Goal: Navigation & Orientation: Understand site structure

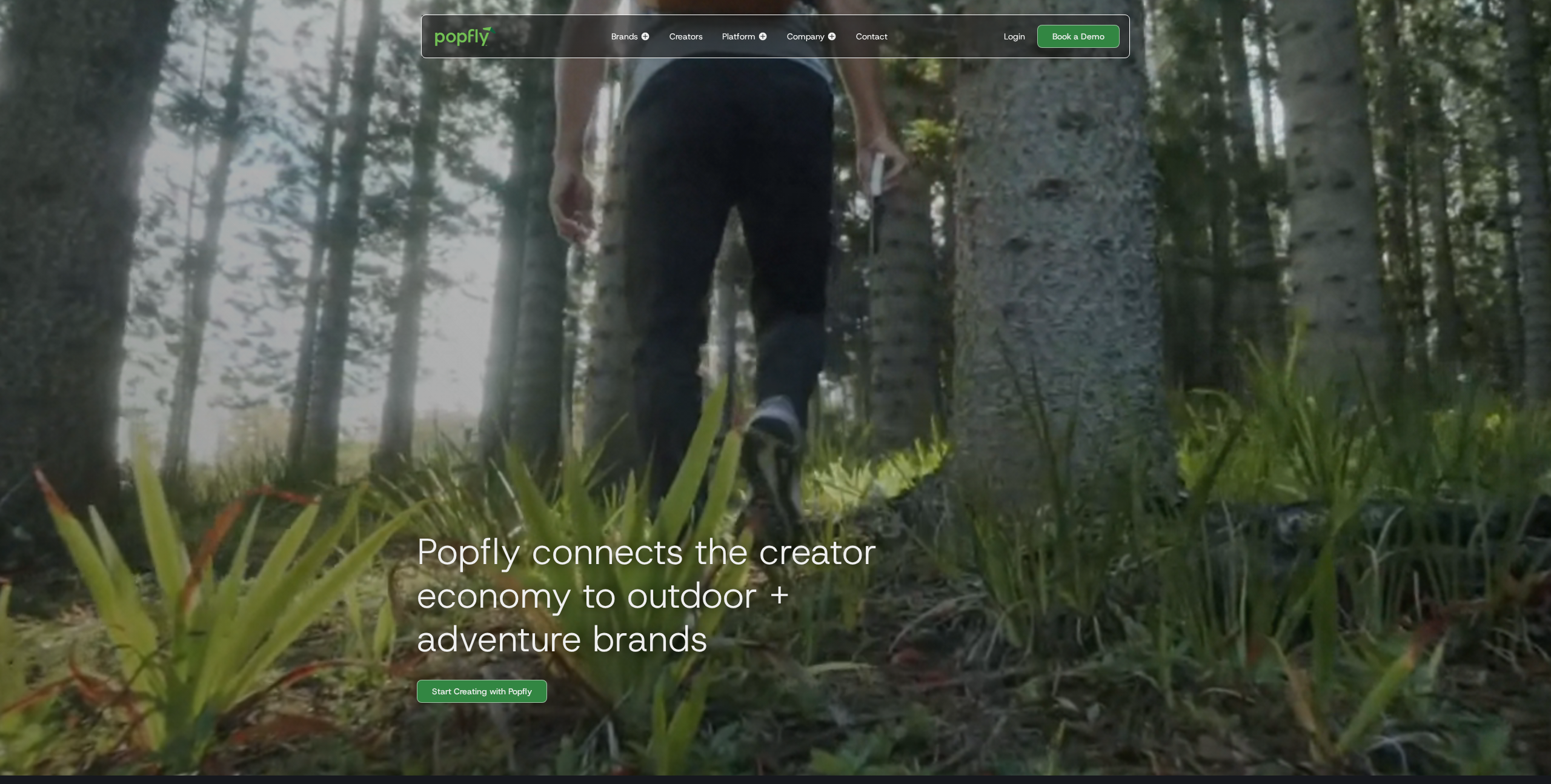
click at [756, 37] on div "Platform Back to main menu The Popfly Platform Connect with creators on the onl…" at bounding box center [745, 36] width 55 height 43
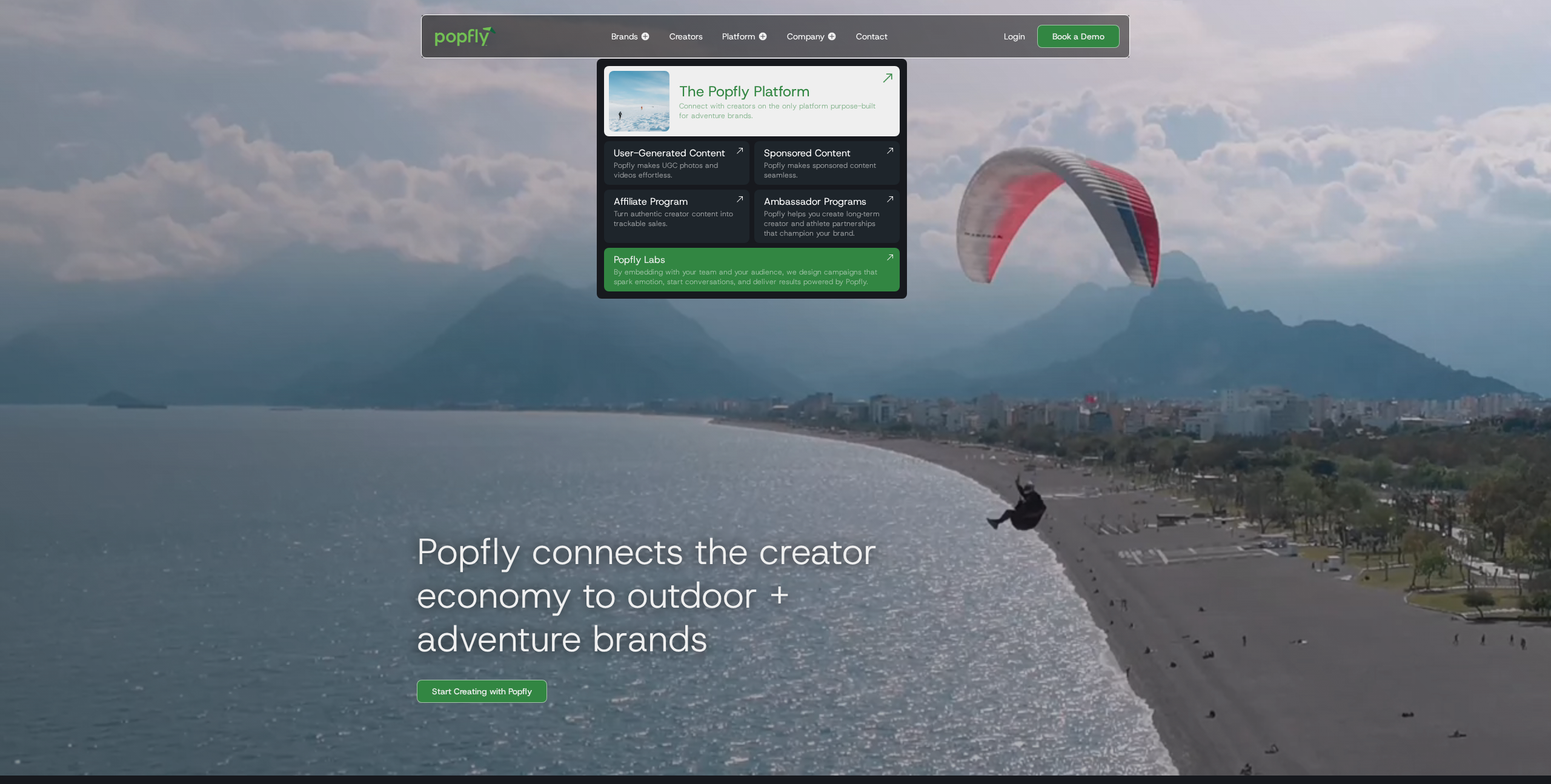
click at [576, 91] on div "Popfly connects the creator economy to outdoor + adventure brands Start Creatin…" at bounding box center [776, 383] width 776 height 784
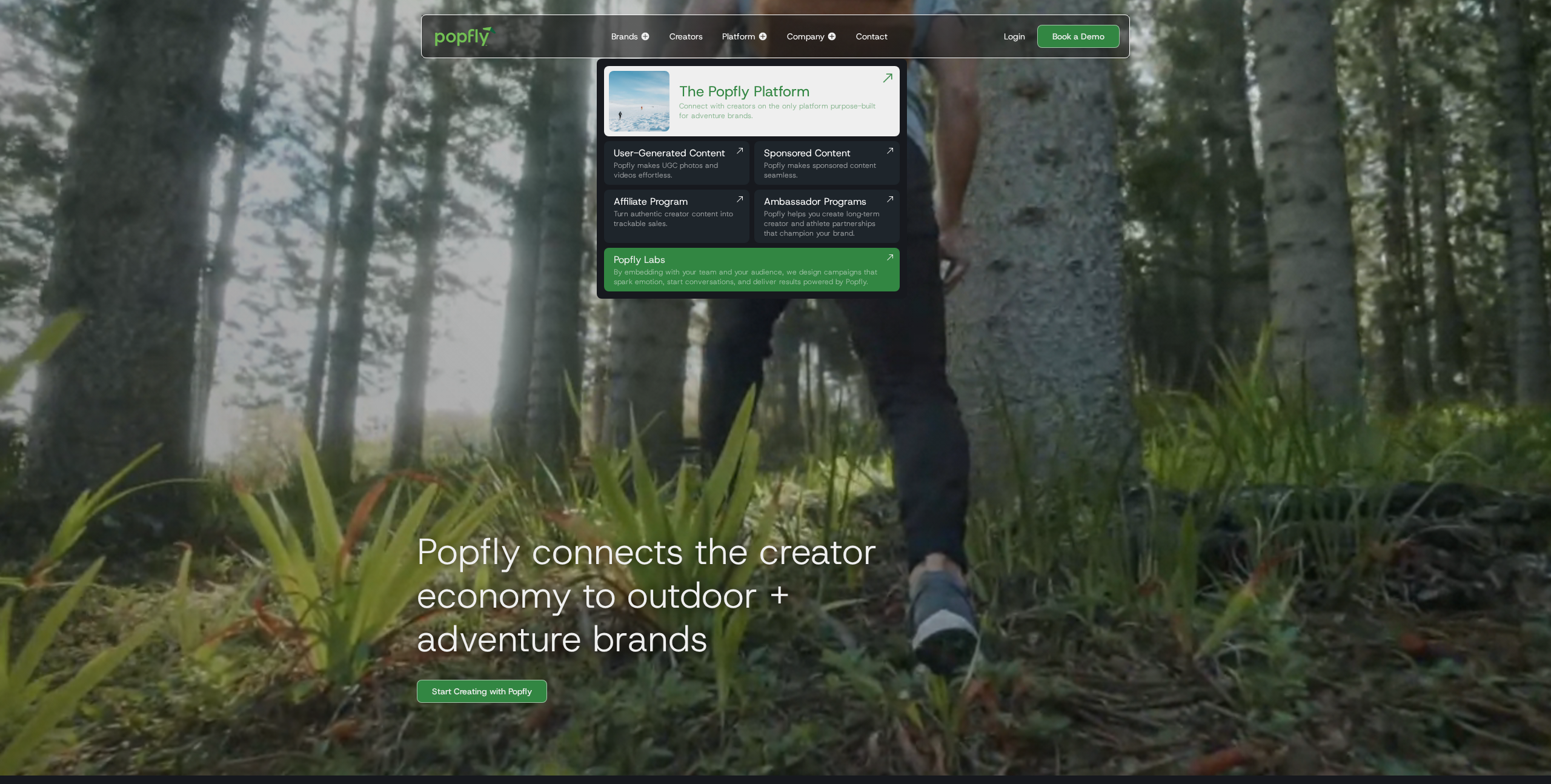
click at [739, 34] on div "Platform" at bounding box center [739, 37] width 34 height 12
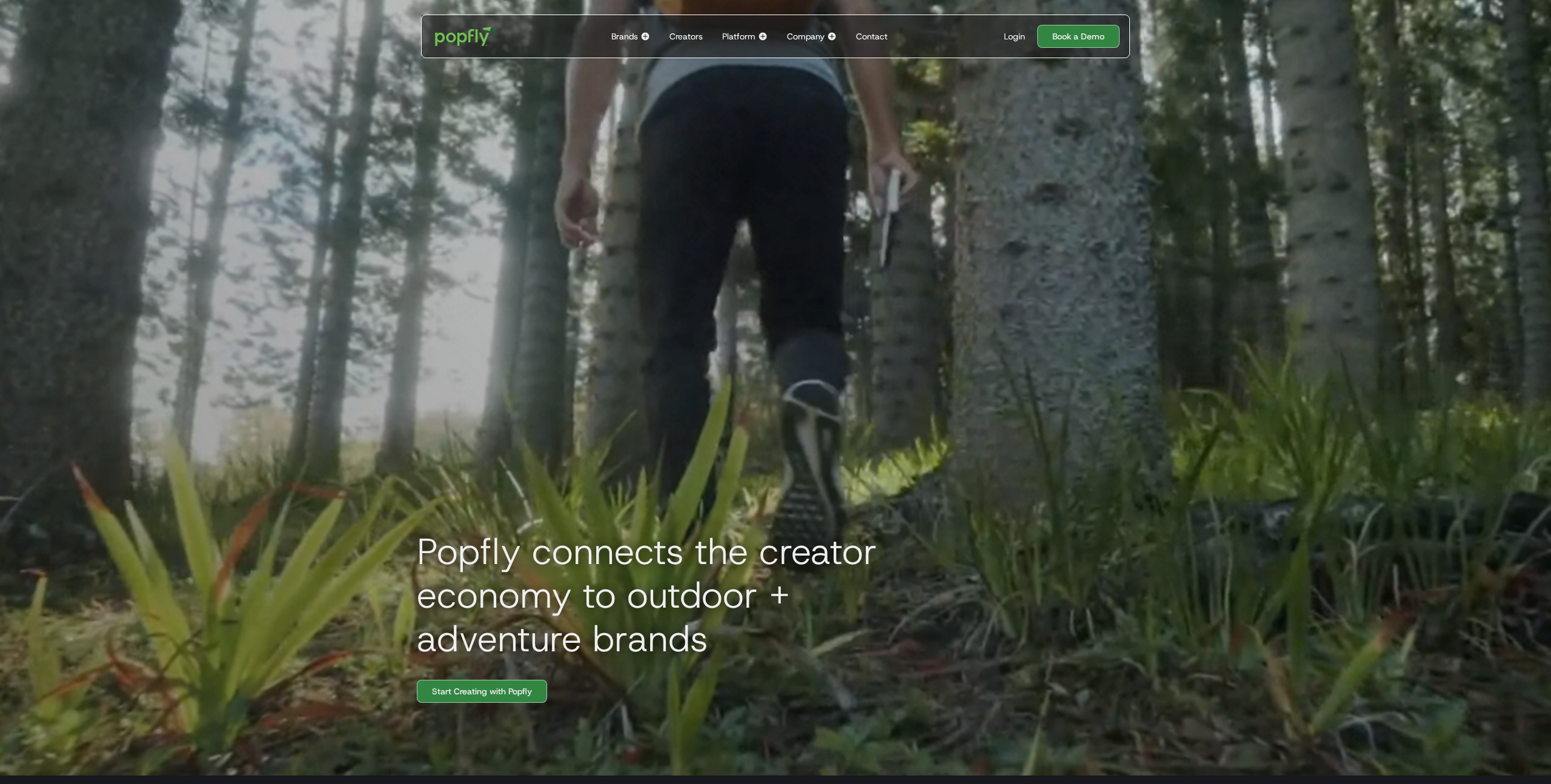
click at [903, 137] on div "Popfly connects the creator economy to outdoor + adventure brands Start Creatin…" at bounding box center [776, 383] width 776 height 784
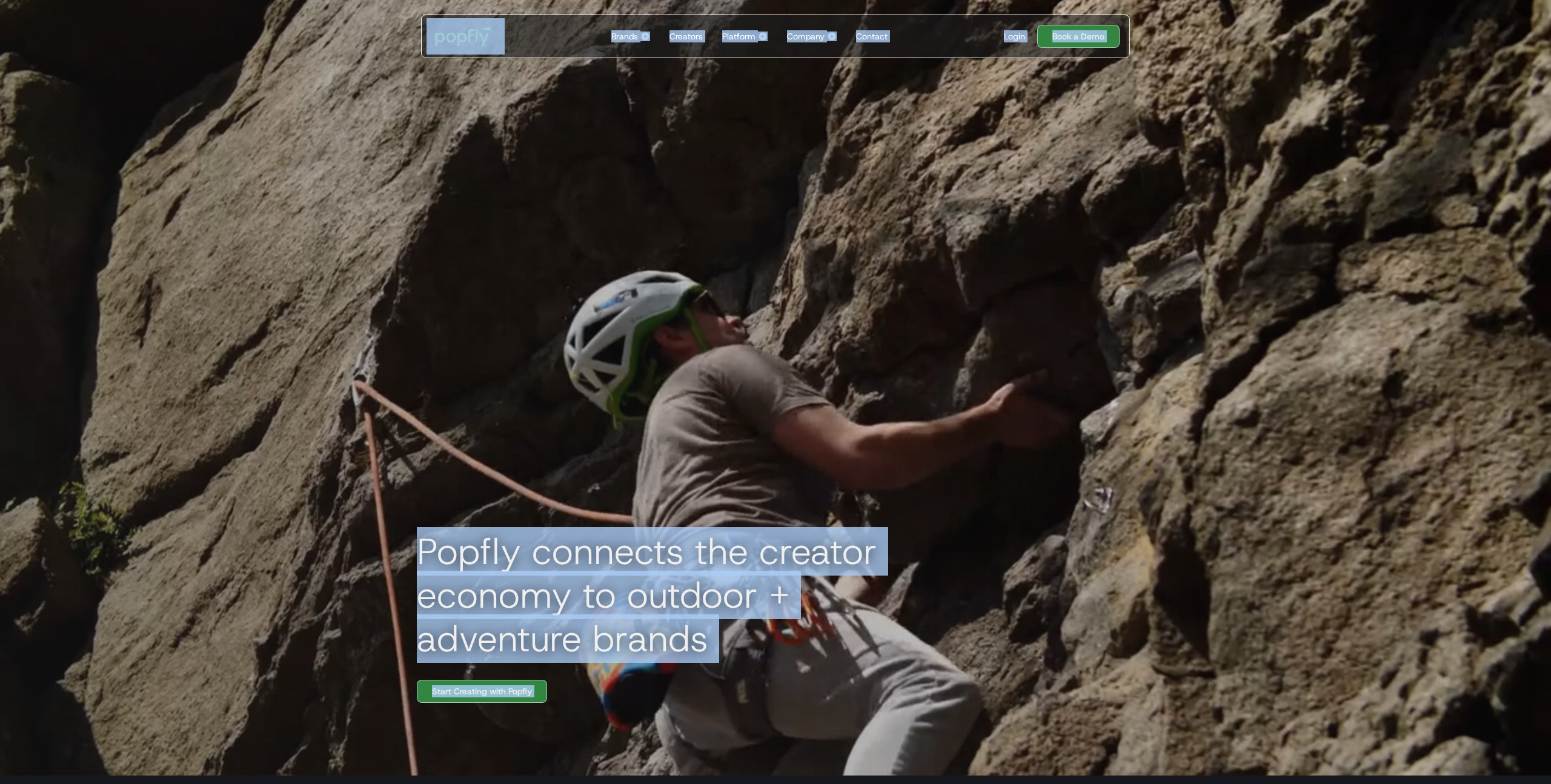
copy body "Brands Back to main menu Popfly for Brands Connect with creators on the only pl…"
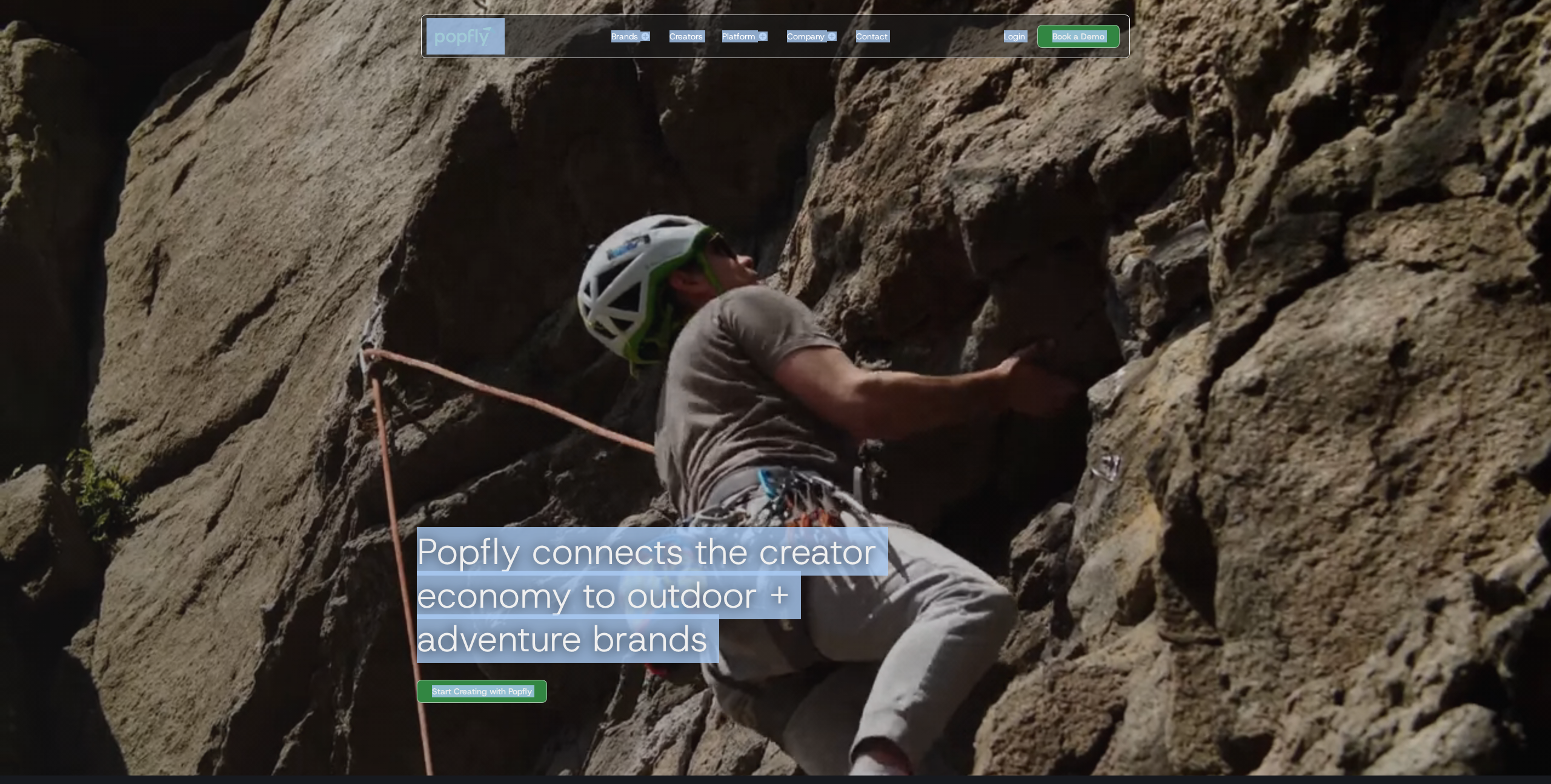
click at [746, 157] on div "Popfly connects the creator economy to outdoor + adventure brands Start Creatin…" at bounding box center [776, 383] width 776 height 784
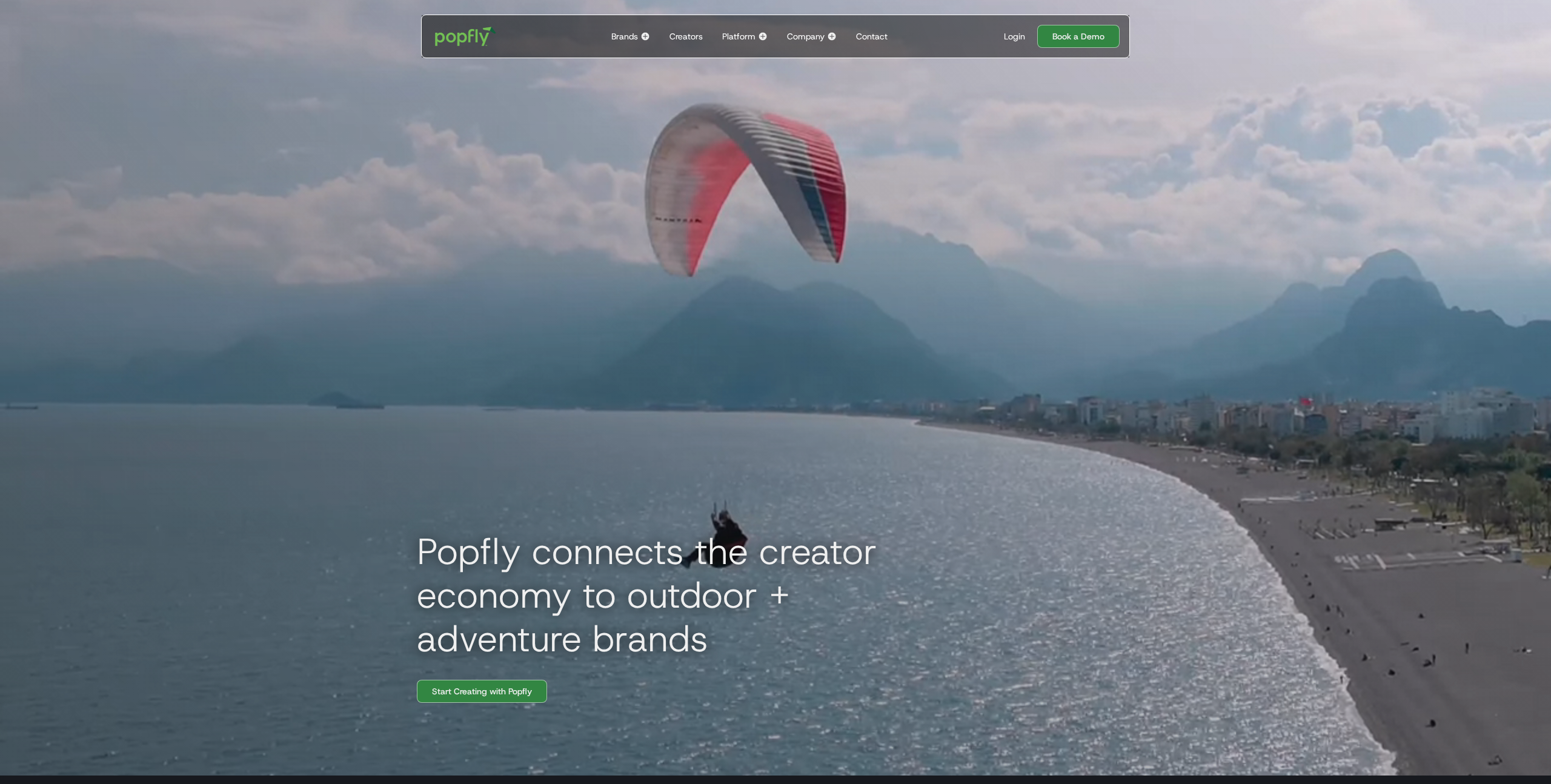
click at [629, 34] on div "Brands" at bounding box center [625, 37] width 27 height 12
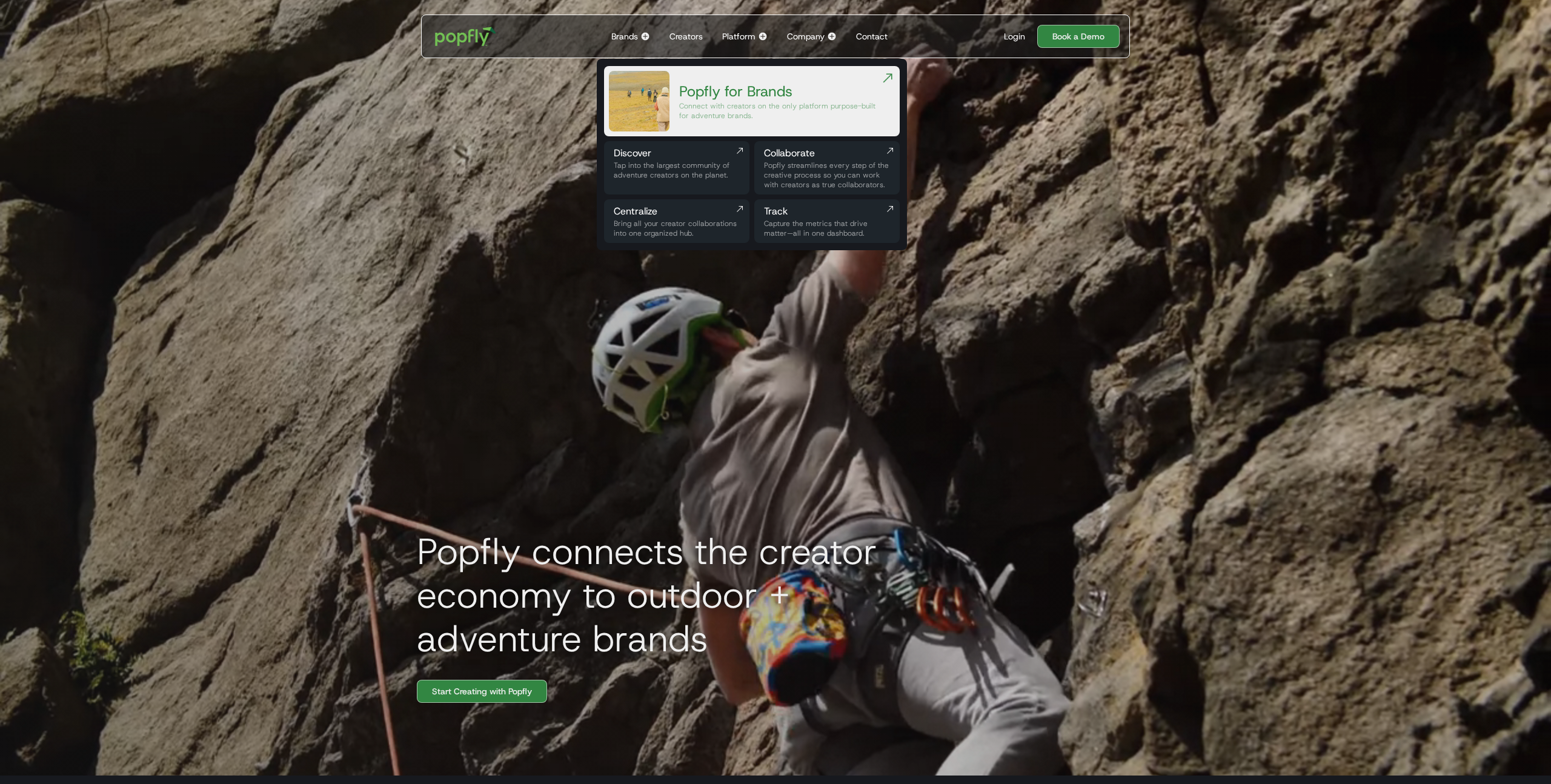
click at [686, 90] on div "Popfly for Brands" at bounding box center [780, 92] width 201 height 19
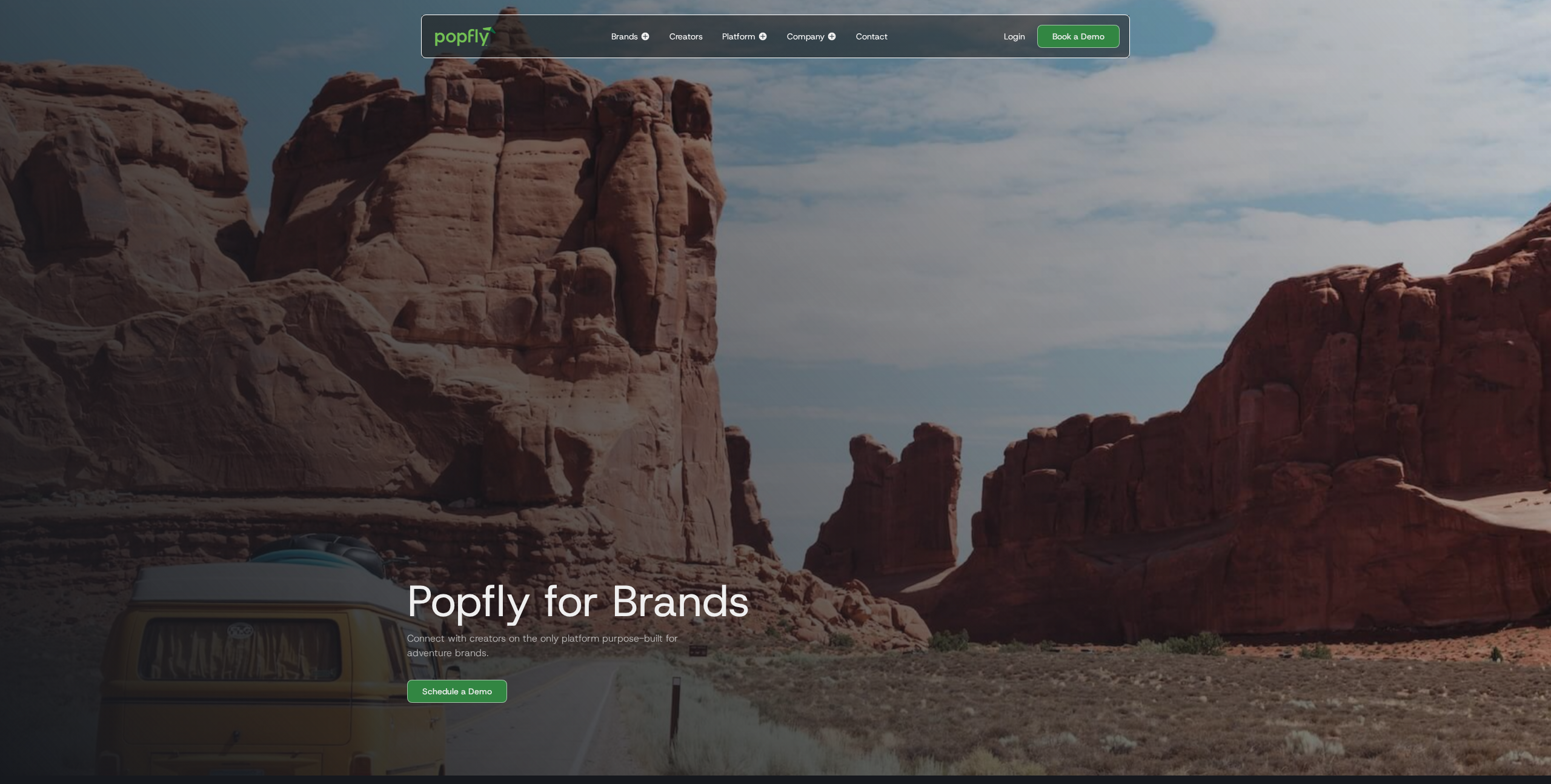
click at [641, 148] on div "Popfly for Brands Connect with creators on the only platform purpose-built for …" at bounding box center [776, 348] width 776 height 712
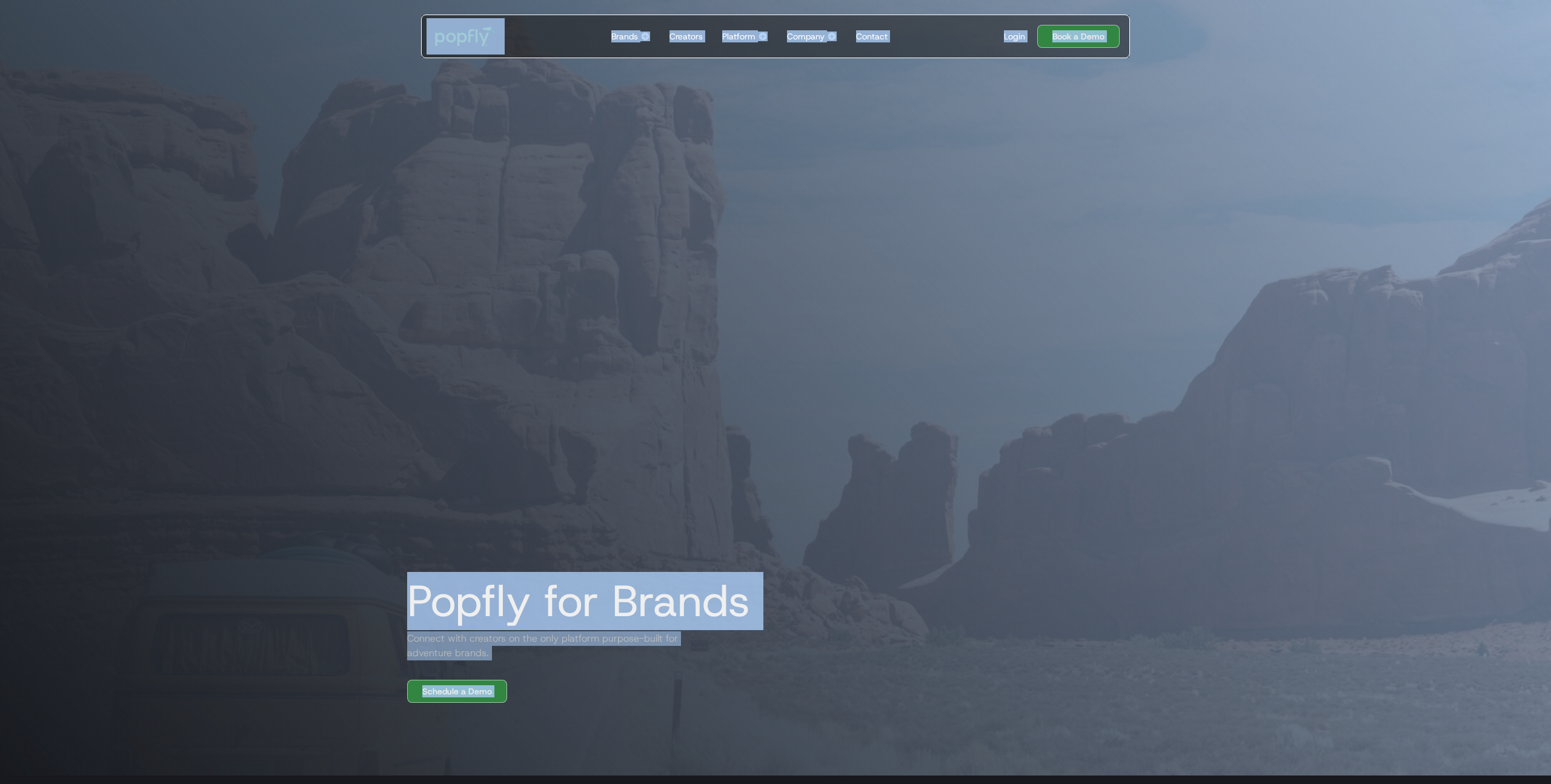
copy body "Loremi Dolo si amet cons Adipis eli Seddoe Tempori utla etdolore ma ali enim ad…"
click at [636, 134] on div "Popfly for Brands Connect with creators on the only platform purpose-built for …" at bounding box center [776, 348] width 776 height 712
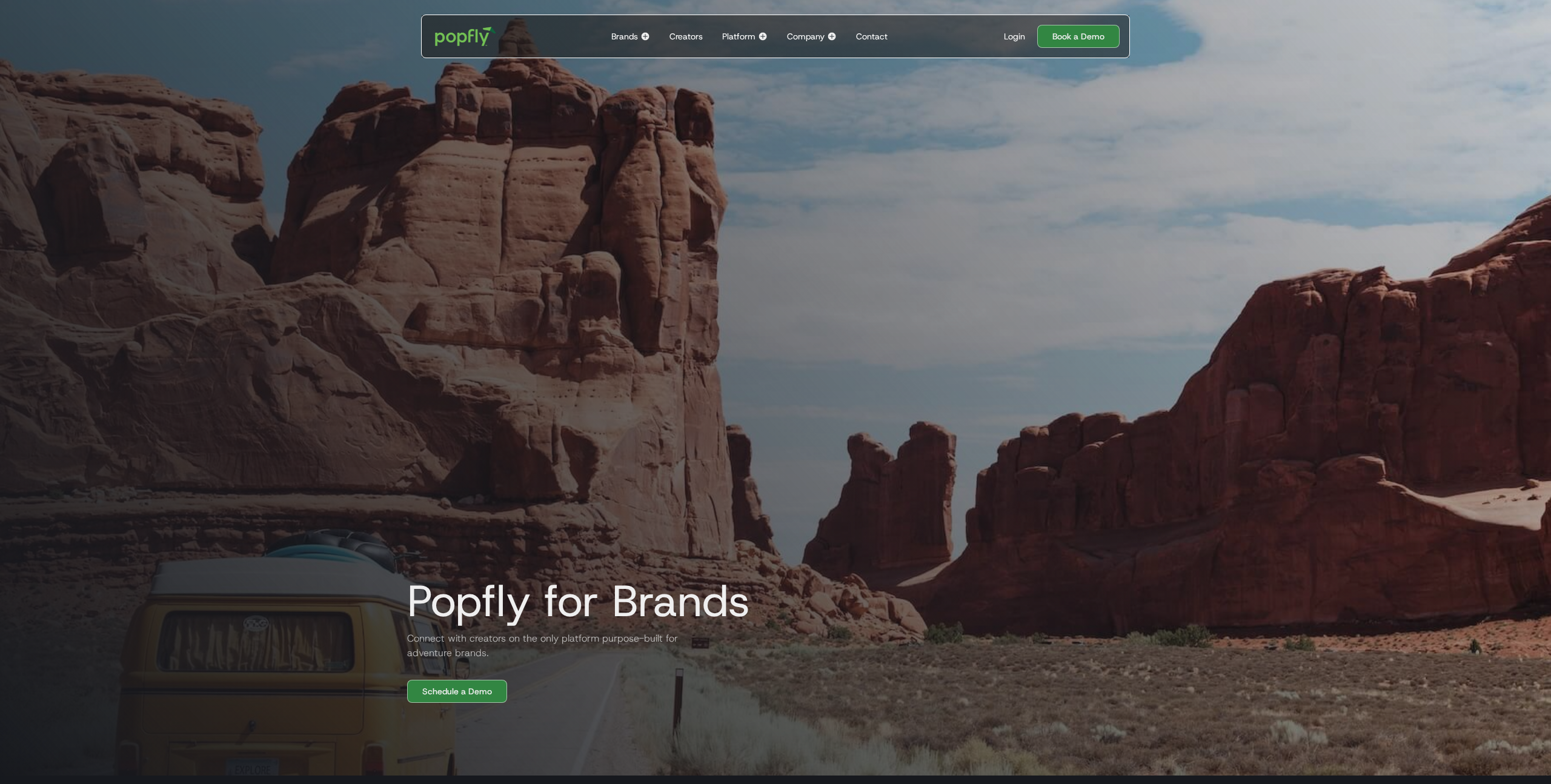
click at [641, 45] on div "Brands Back to main menu Popfly for Brands Connect with creators on the only pl…" at bounding box center [630, 36] width 48 height 43
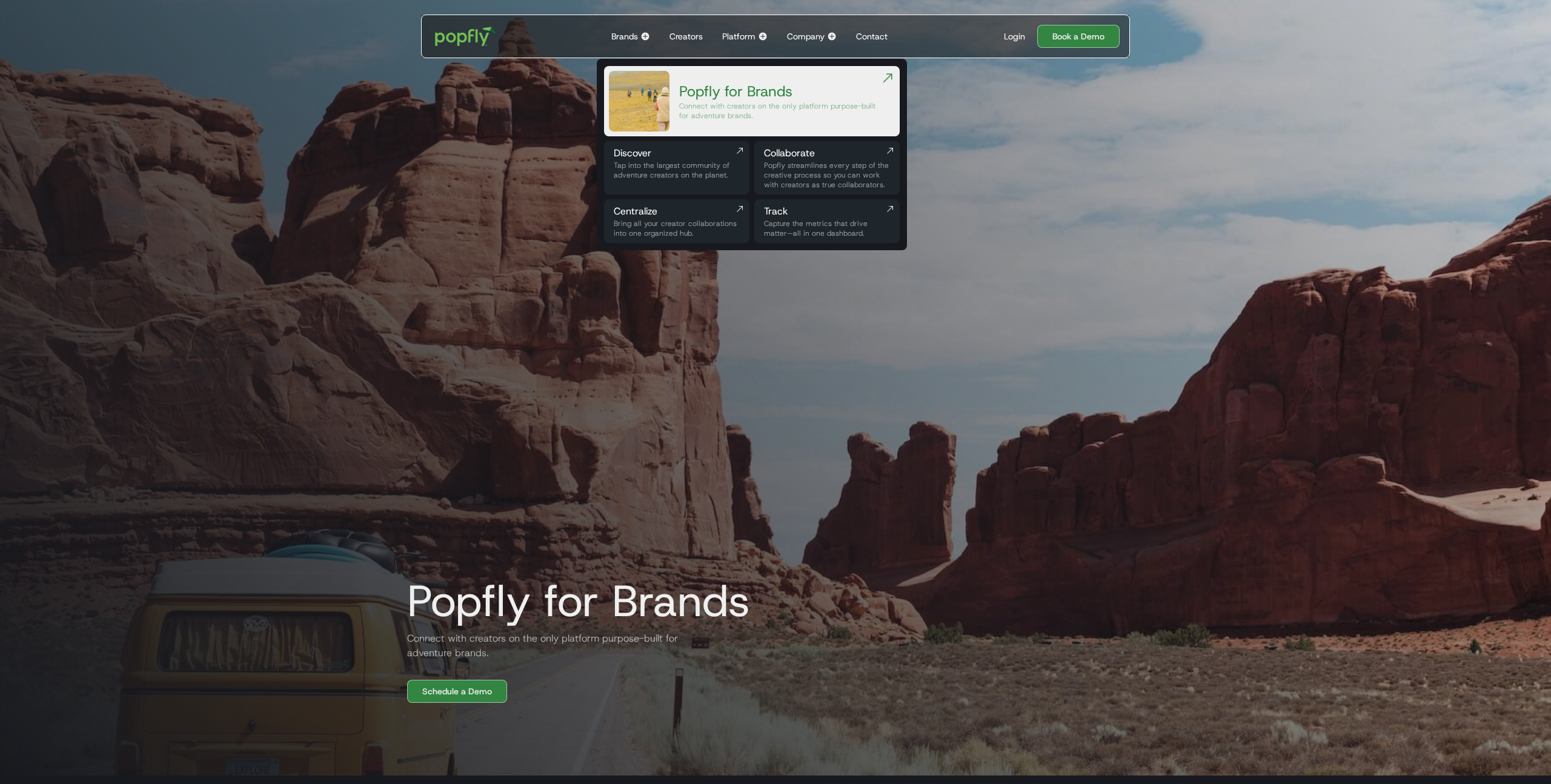
click at [689, 37] on div "Creators" at bounding box center [686, 37] width 34 height 12
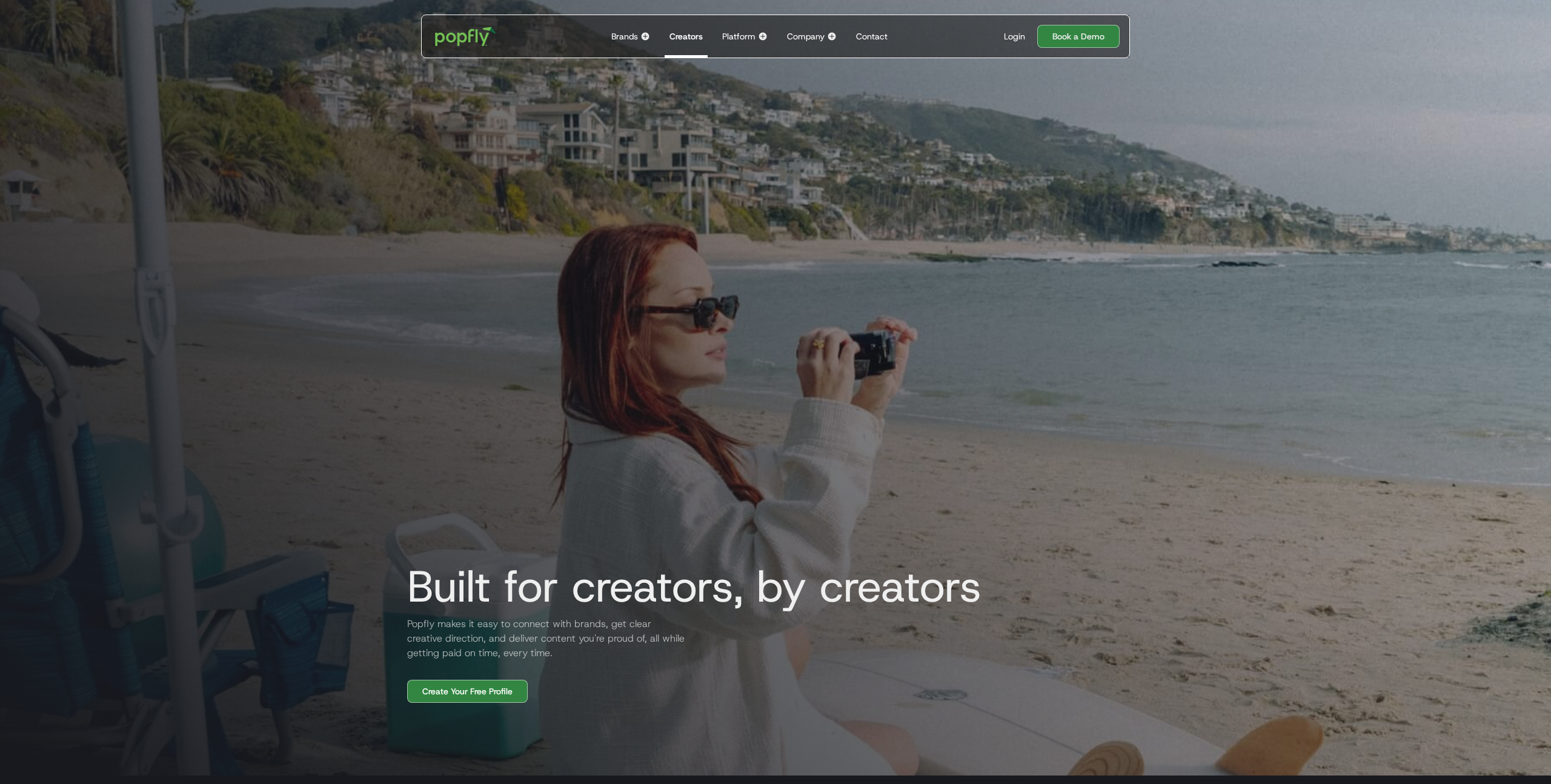
click at [680, 228] on div "Built for creators, by creators Popfly makes it easy to connect with brands, ge…" at bounding box center [776, 348] width 776 height 712
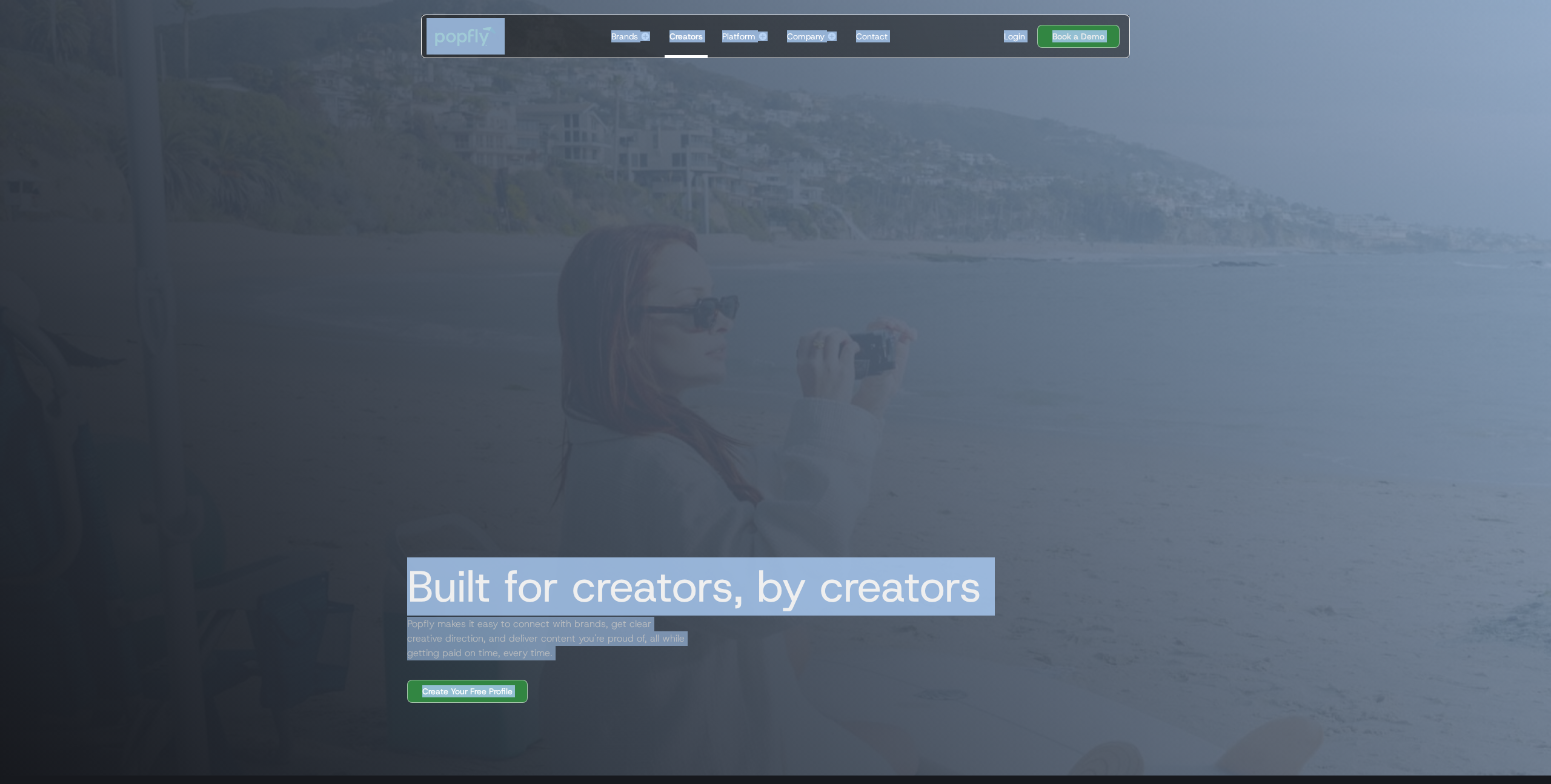
copy body "Loremi Dolo si amet cons Adipis eli Seddoe Tempori utla etdolore ma ali enim ad…"
click at [818, 153] on div "Built for creators, by creators Popfly makes it easy to connect with brands, ge…" at bounding box center [776, 348] width 776 height 712
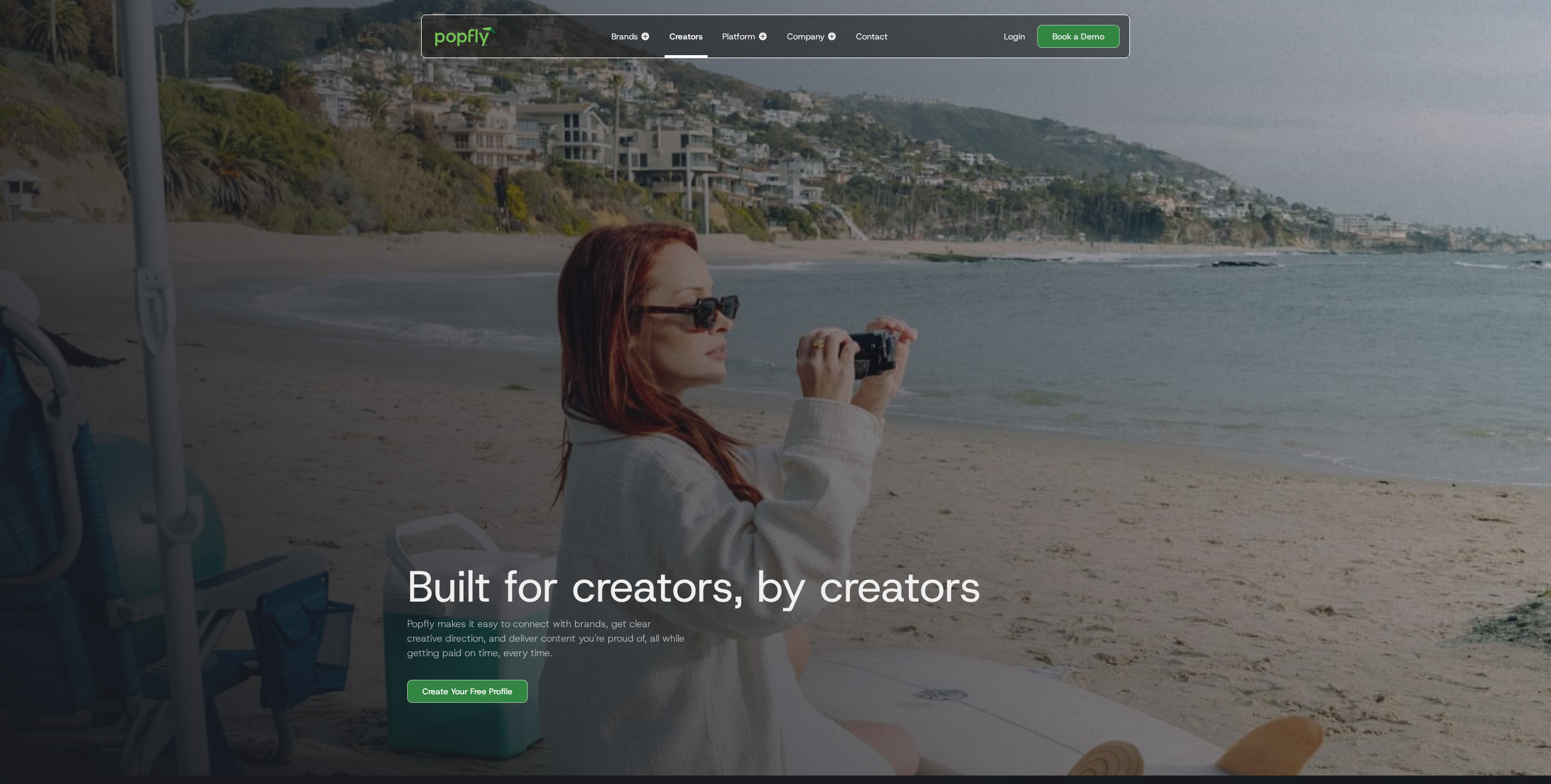
click at [744, 37] on div "Platform" at bounding box center [739, 37] width 34 height 12
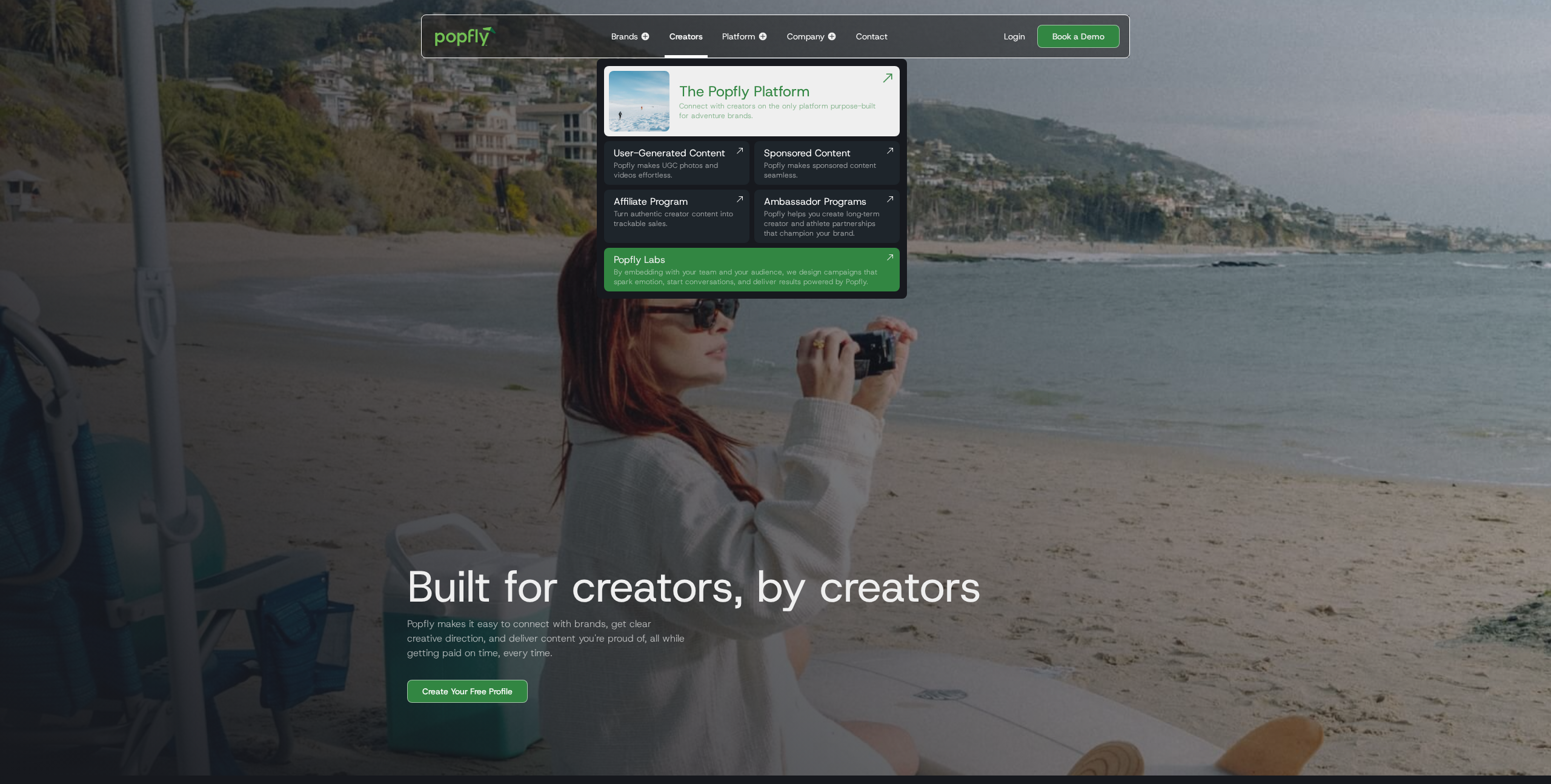
click at [754, 95] on div "The Popfly Platform" at bounding box center [780, 92] width 201 height 19
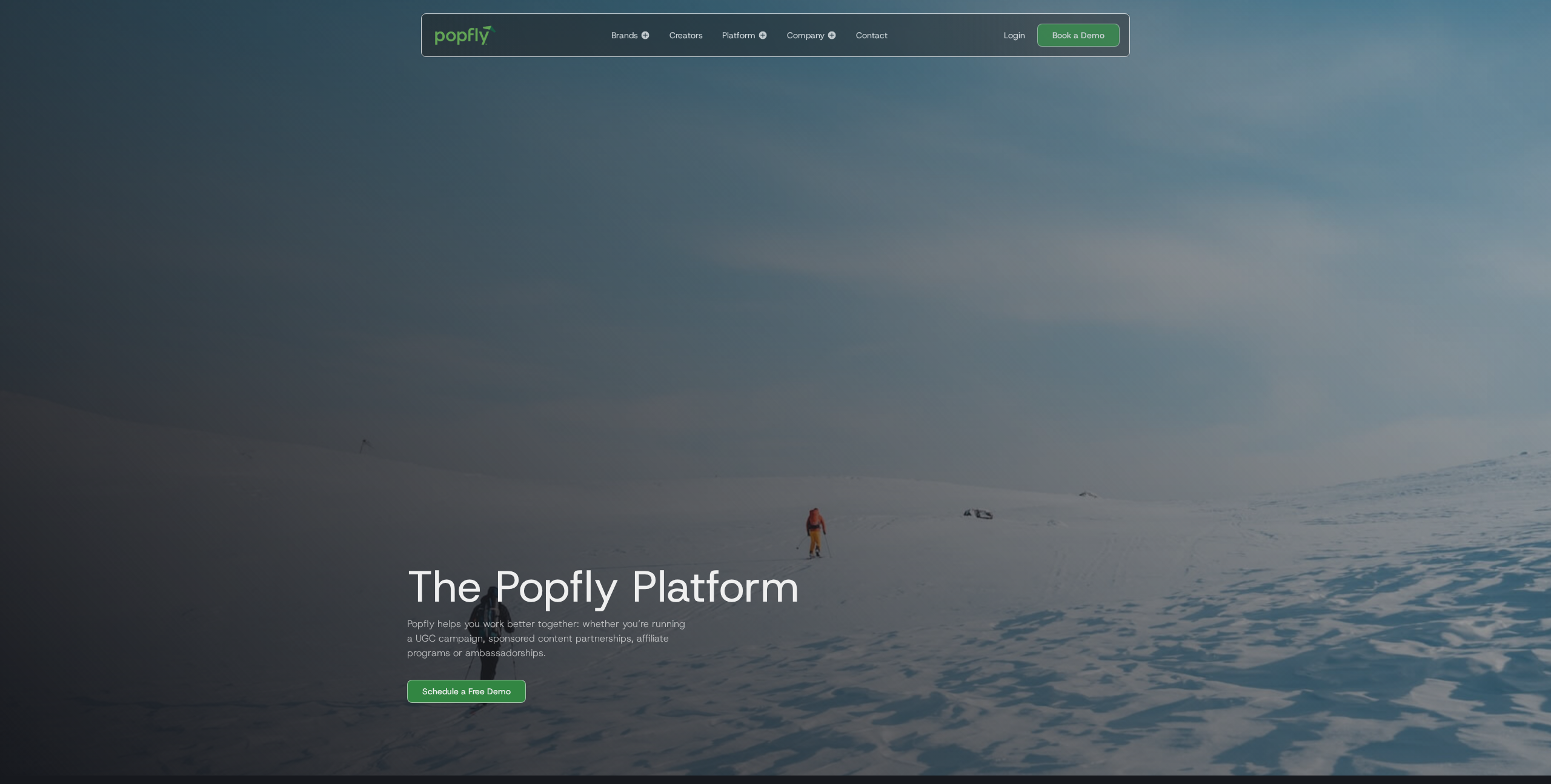
click at [715, 160] on div "The Popfly Platform Popfly helps you work better together: whether you’re runni…" at bounding box center [776, 348] width 776 height 712
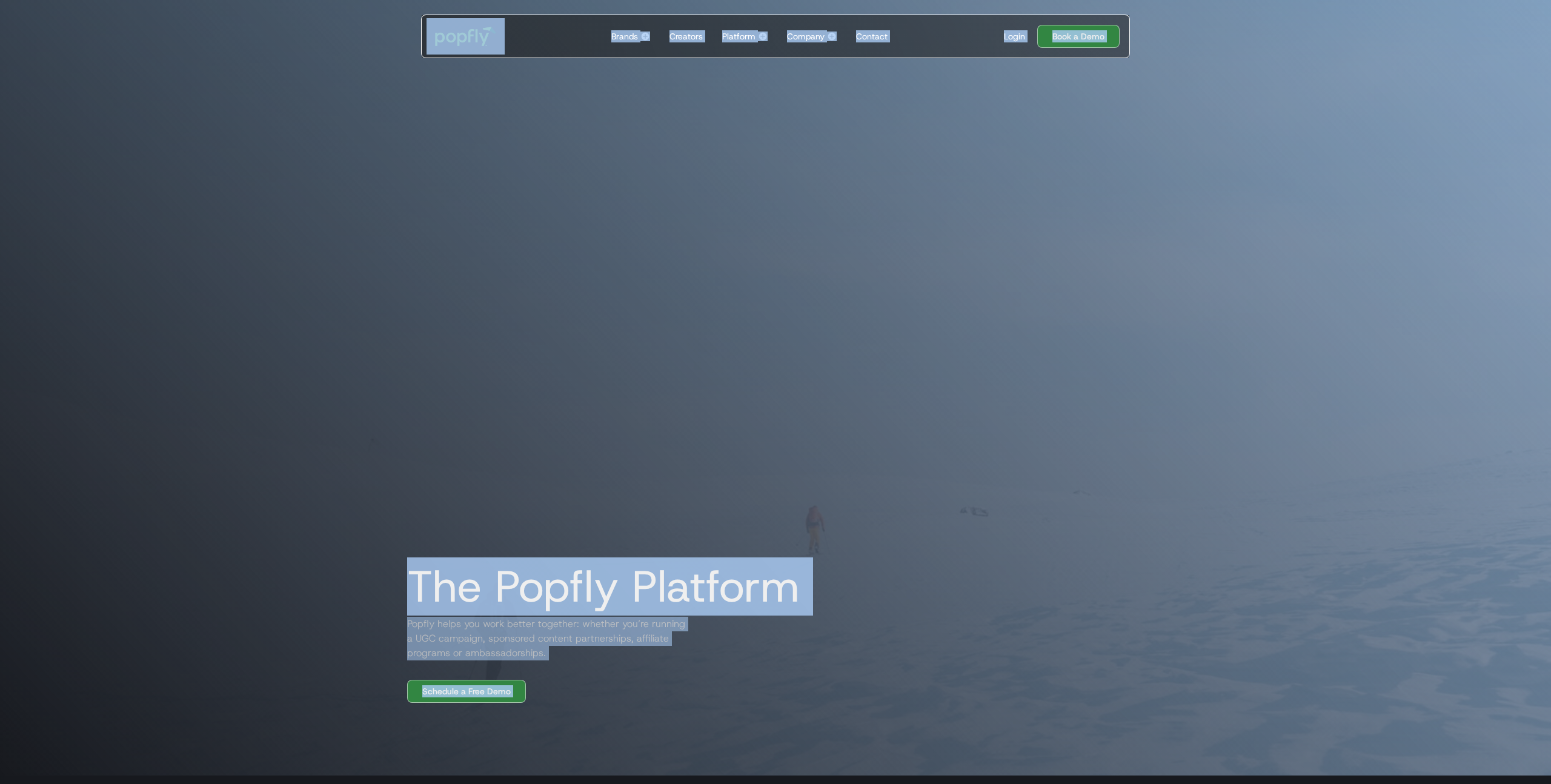
copy body "Brands Back to main menu Popfly for Brands Connect with creators on the only pl…"
drag, startPoint x: 720, startPoint y: 154, endPoint x: 728, endPoint y: 94, distance: 60.5
click at [721, 152] on div "The Popfly Platform Popfly helps you work better together: whether you’re runni…" at bounding box center [776, 348] width 776 height 712
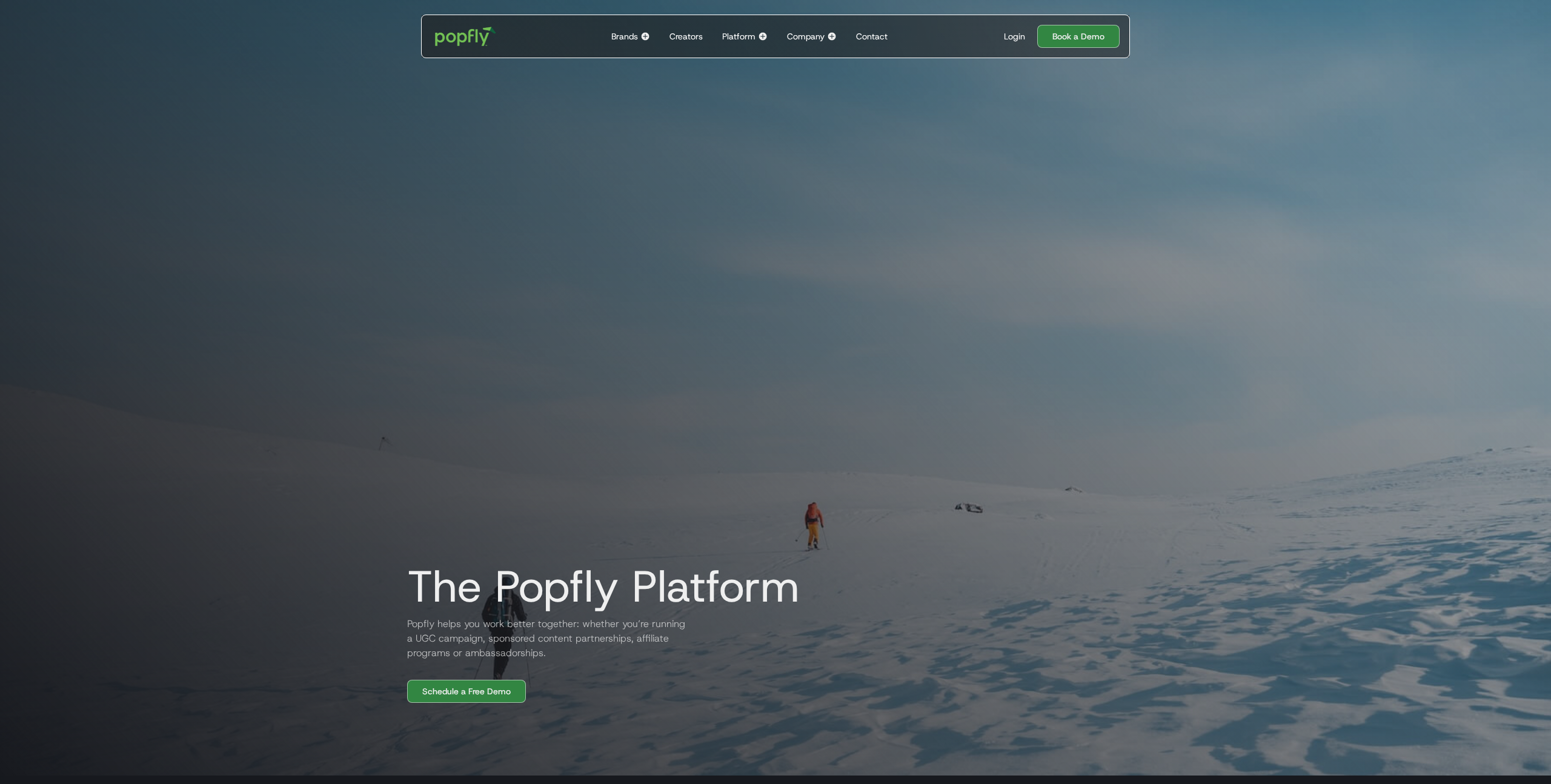
click at [742, 34] on div "Platform" at bounding box center [739, 37] width 34 height 12
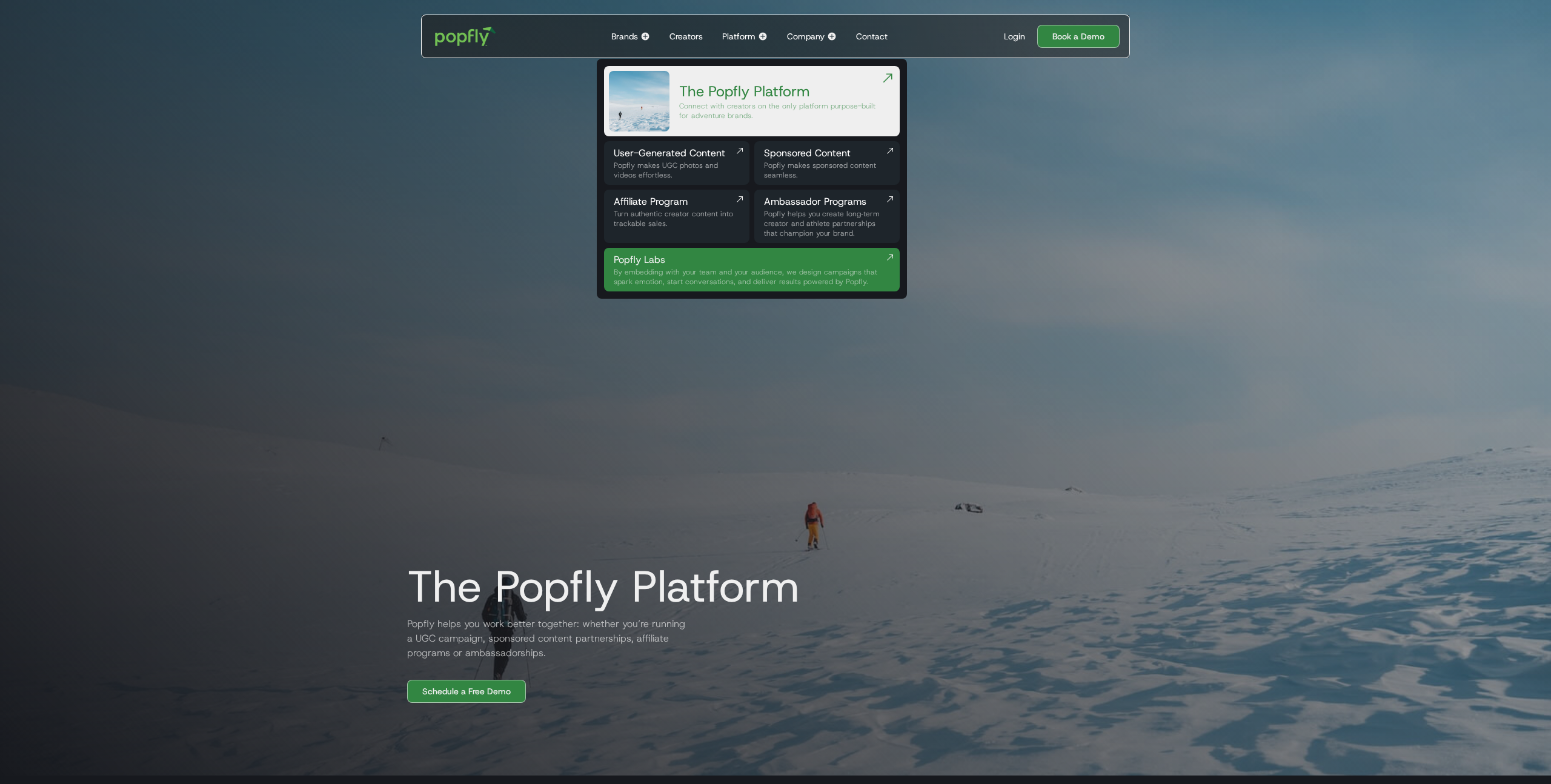
click at [673, 169] on div "Popfly makes UGC photos and videos effortless." at bounding box center [677, 170] width 126 height 19
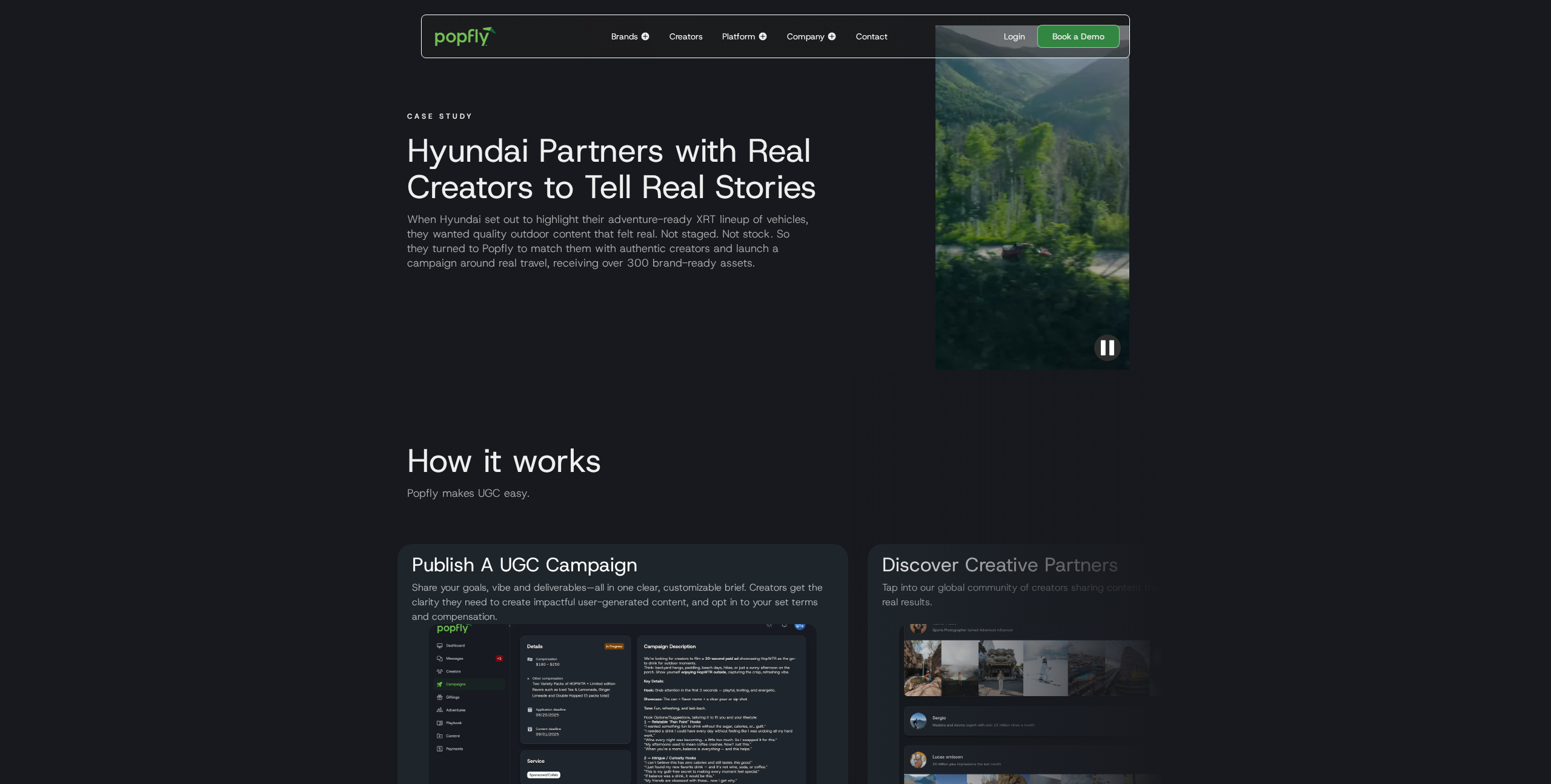
scroll to position [1586, 0]
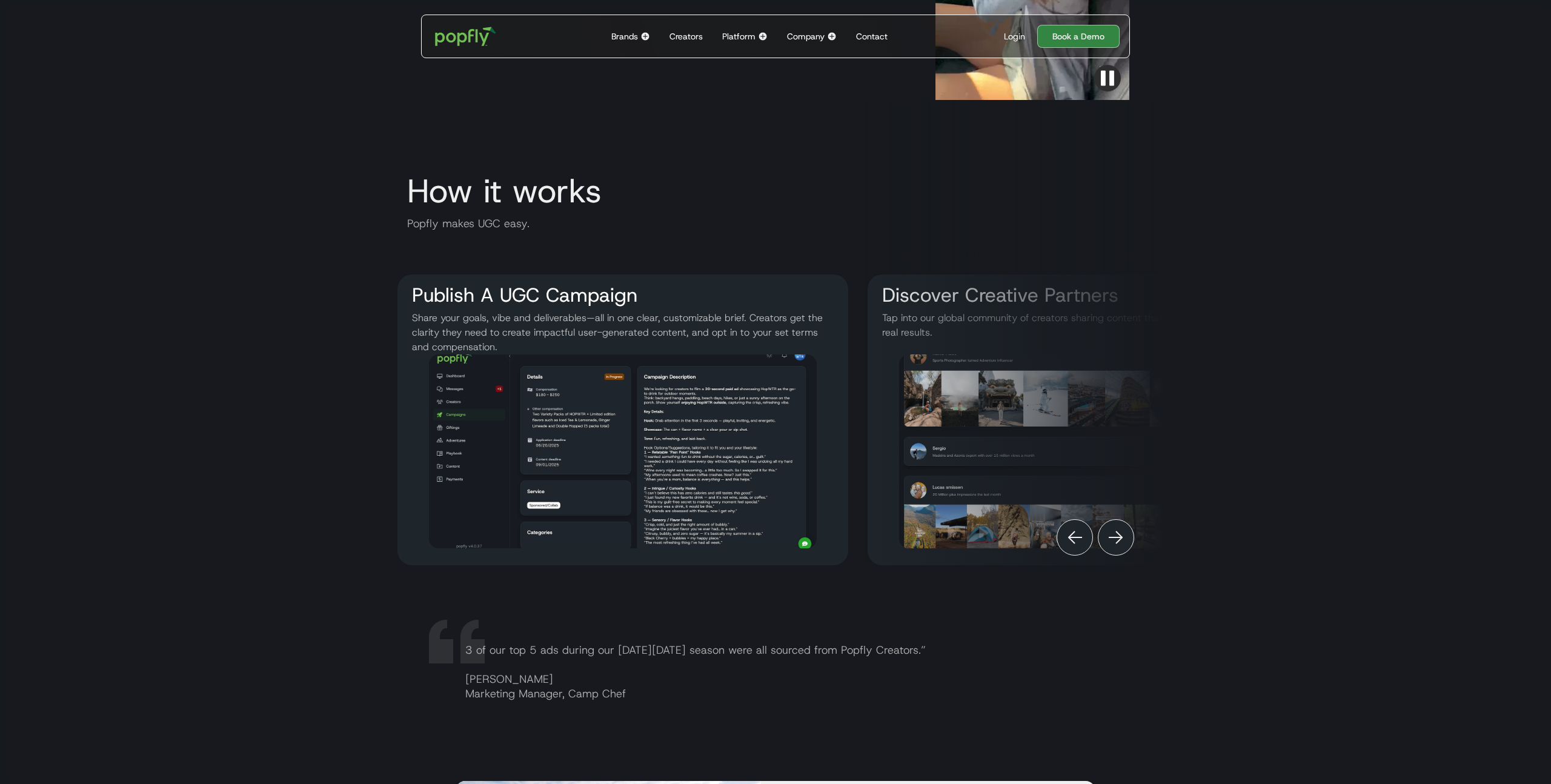
click at [755, 37] on div "Platform" at bounding box center [739, 37] width 34 height 12
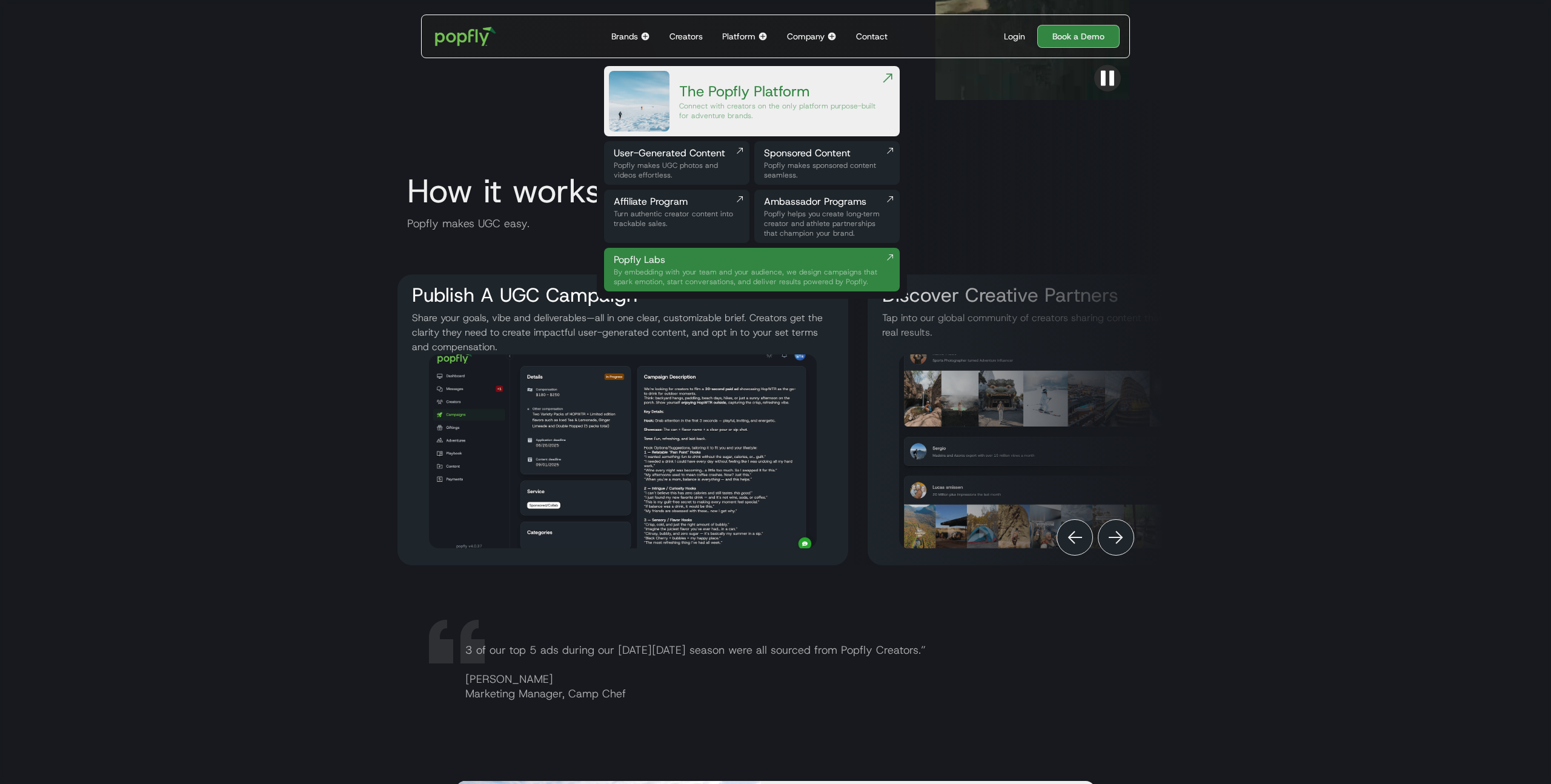
click at [698, 167] on div "Popfly makes UGC photos and videos effortless." at bounding box center [677, 170] width 126 height 19
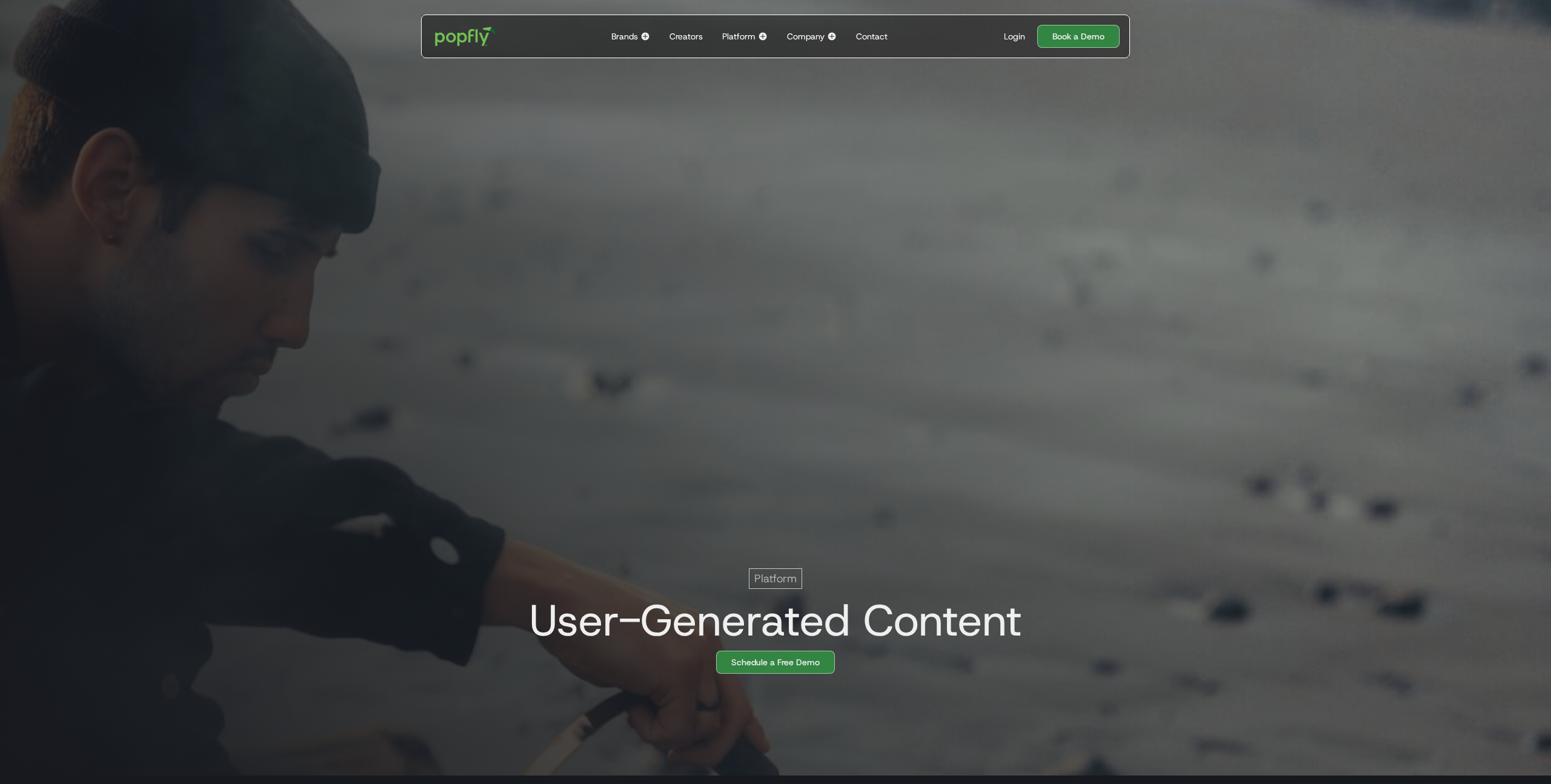
scroll to position [0, 24]
click at [816, 40] on div "Company" at bounding box center [806, 37] width 37 height 12
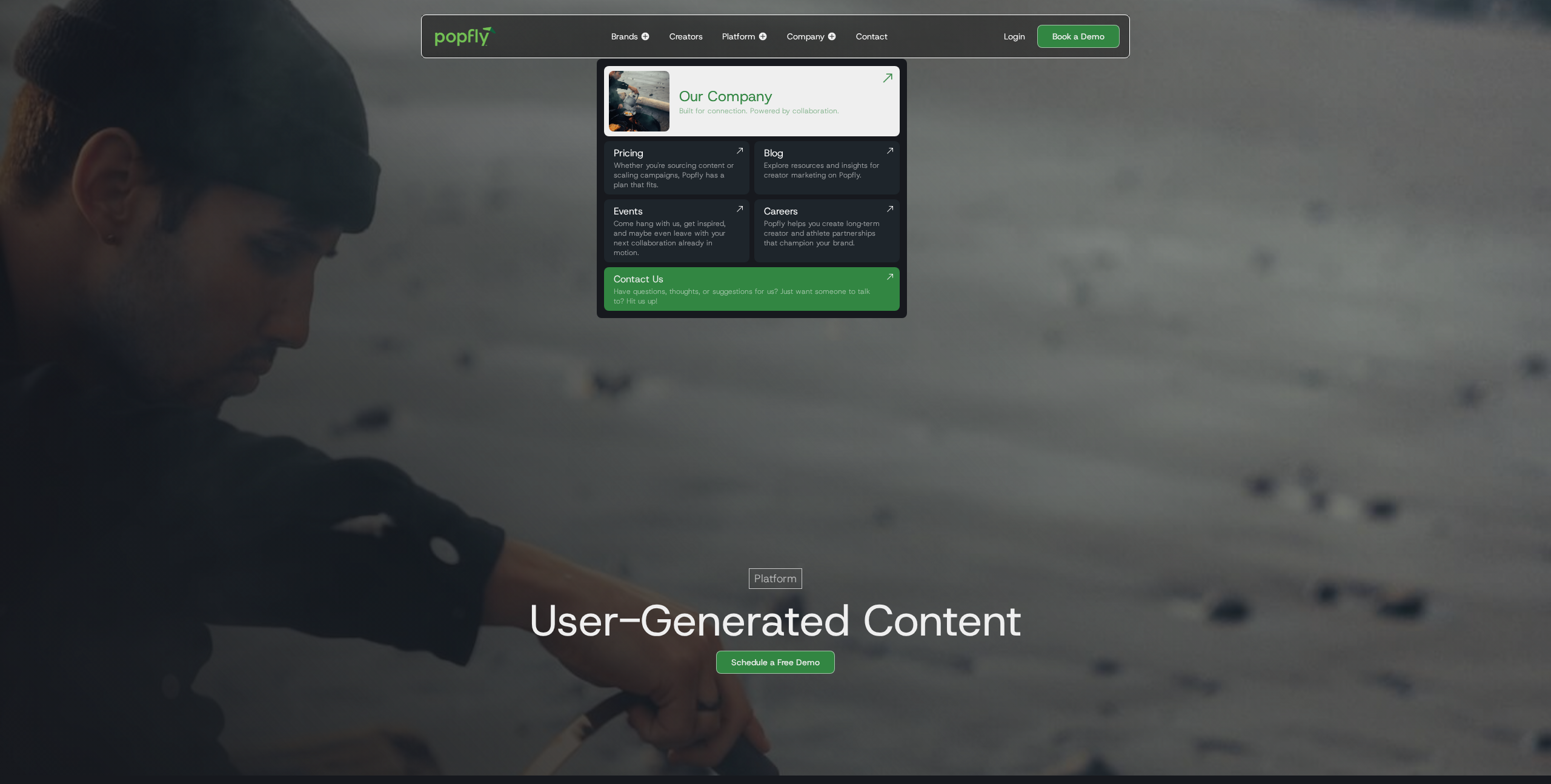
click at [739, 88] on div "Our Company" at bounding box center [759, 96] width 160 height 19
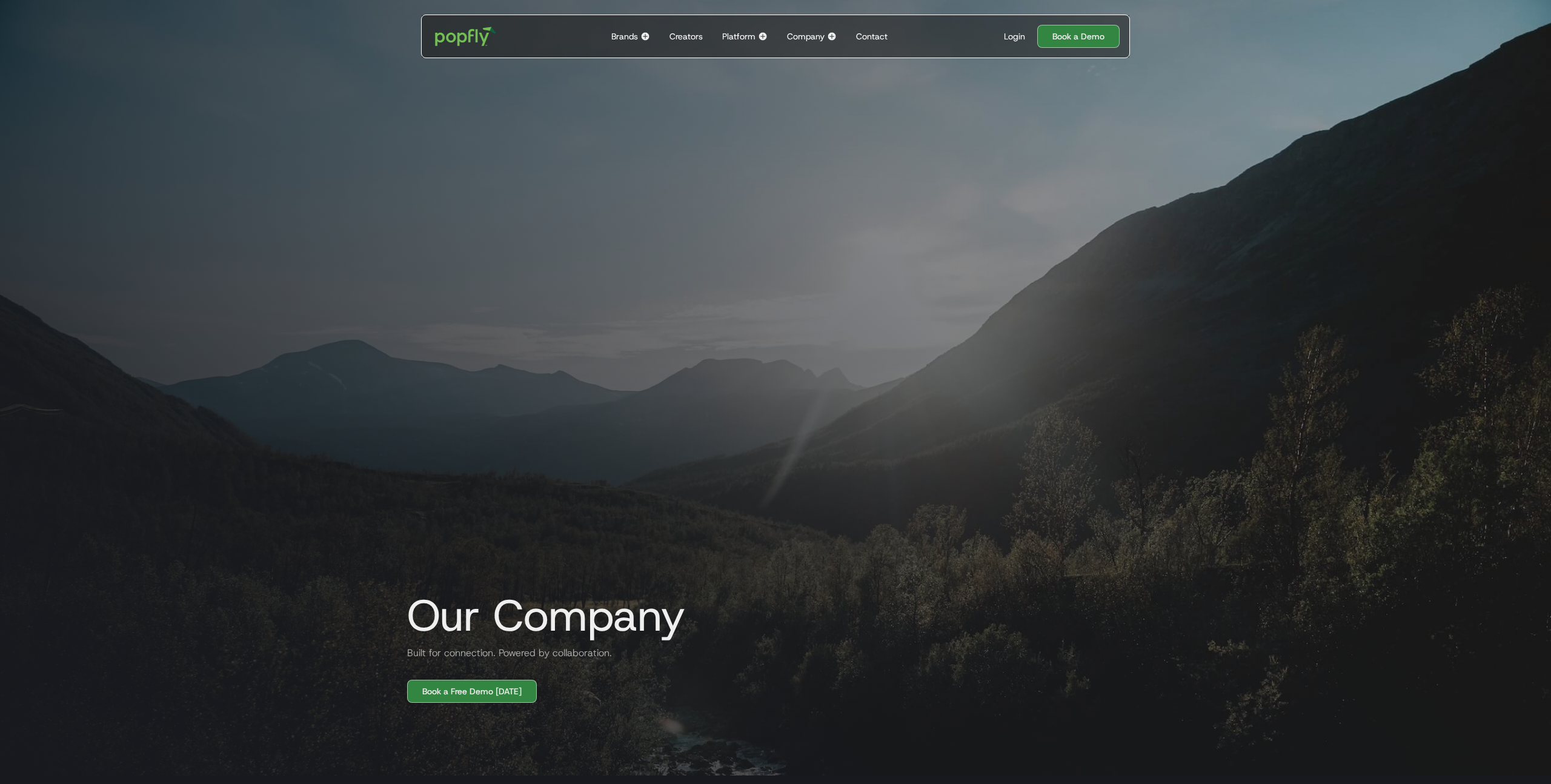
click at [707, 232] on div "Our Company Built for connection. Powered by collaboration. Book a Free Demo [D…" at bounding box center [776, 348] width 776 height 712
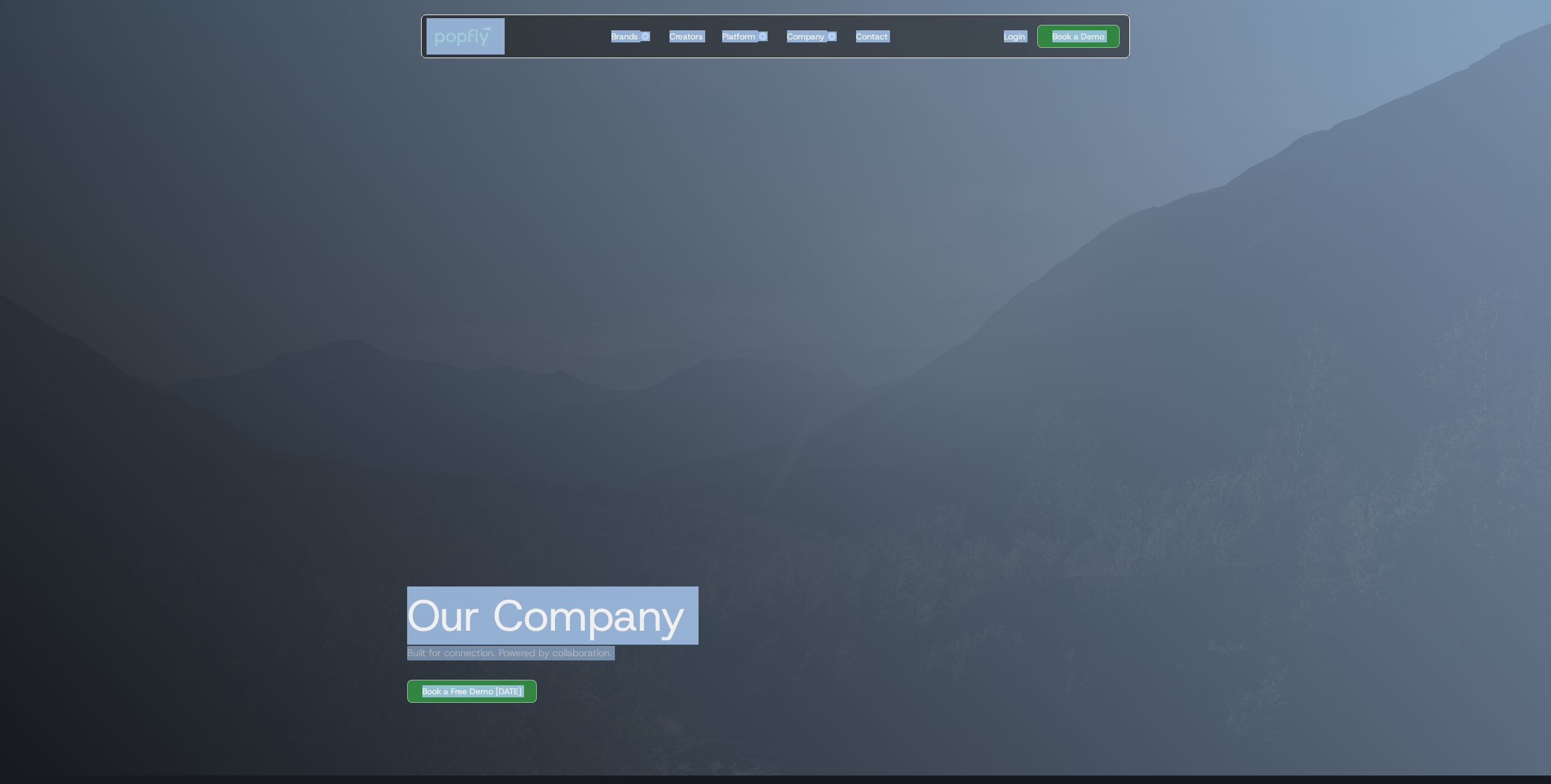
copy body "Loremi Dolo si amet cons Adipis eli Seddoe Tempori utla etdolore ma ali enim ad…"
